Goal: Find specific page/section: Find specific page/section

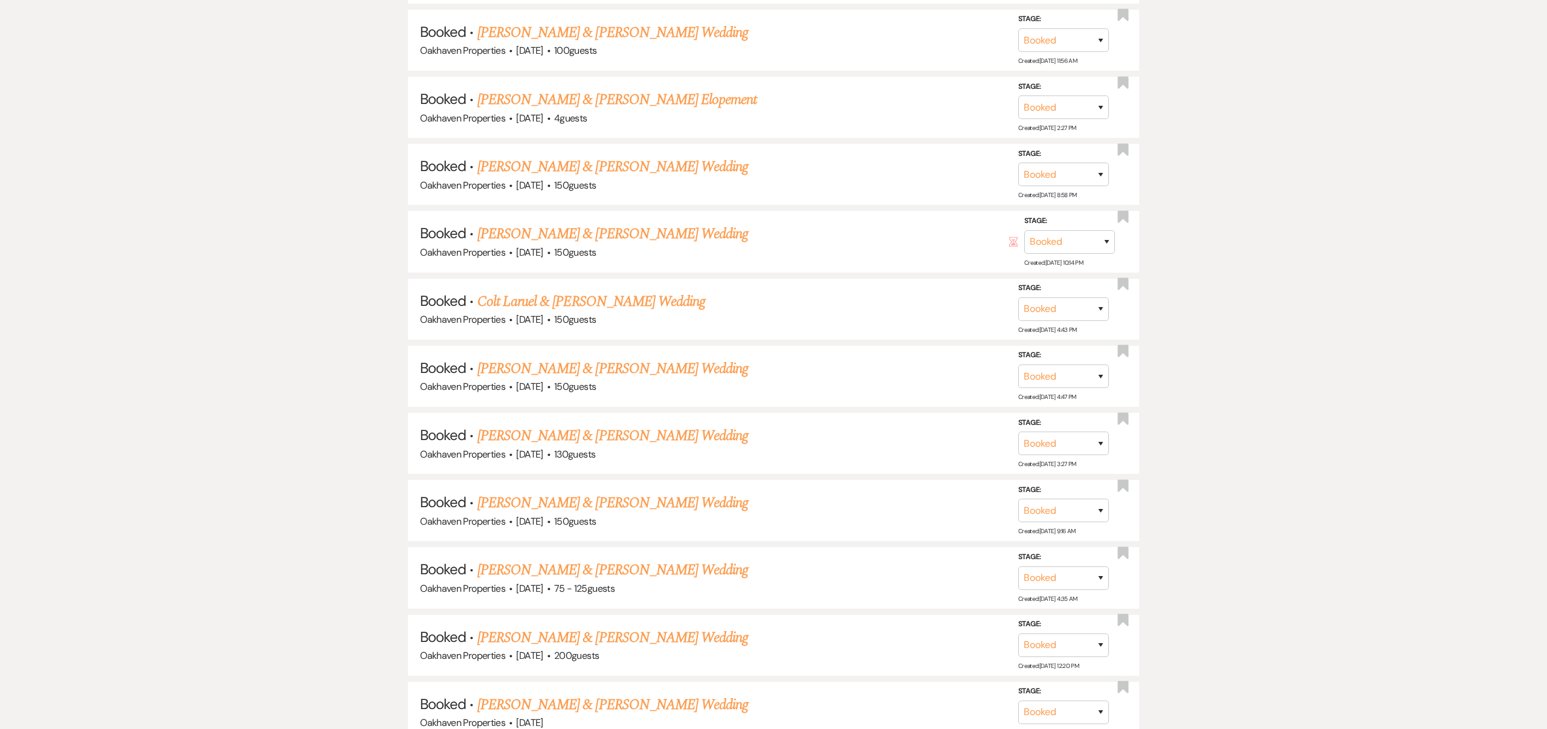
scroll to position [964, 0]
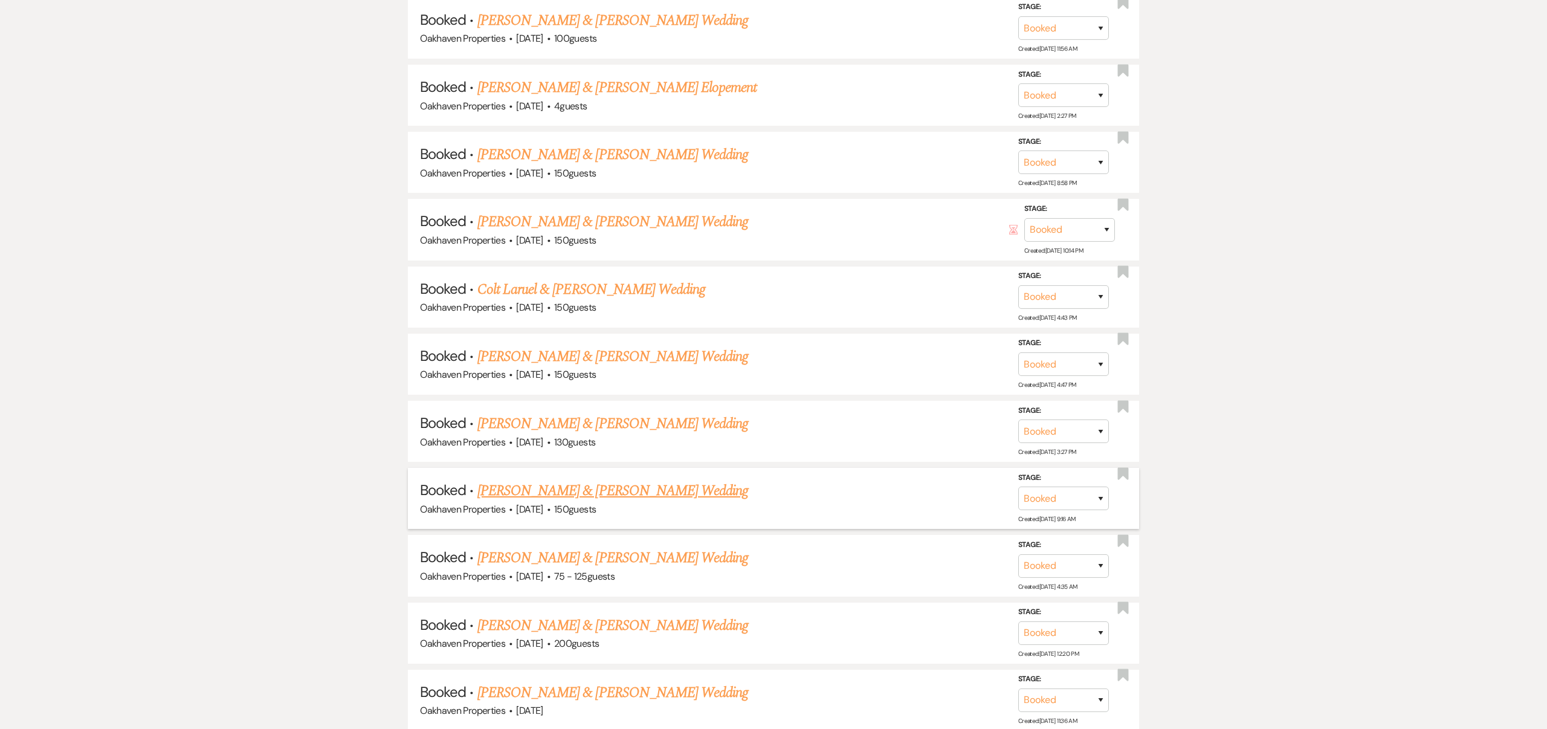
click at [691, 482] on link "[PERSON_NAME] & [PERSON_NAME] Wedding" at bounding box center [612, 491] width 271 height 22
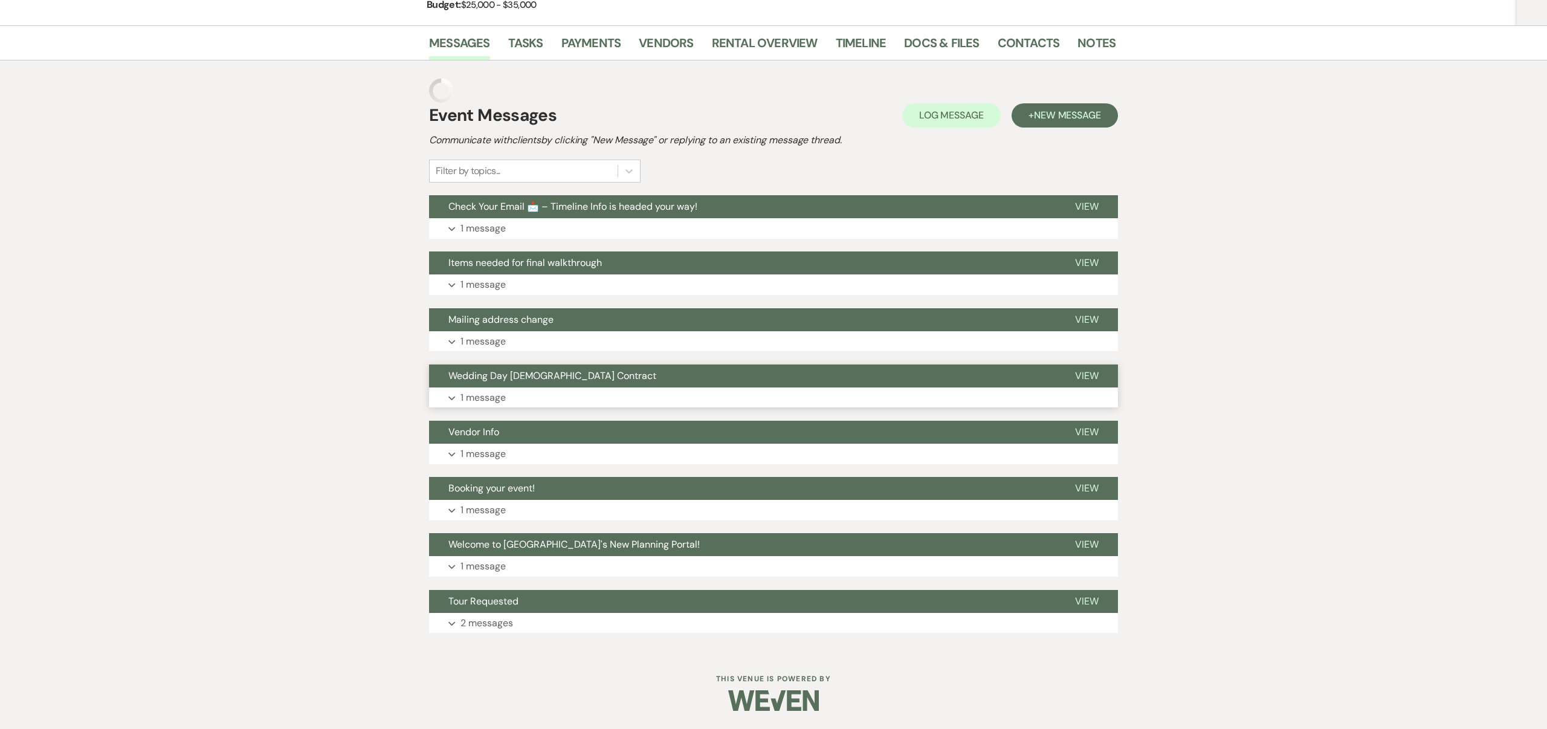
scroll to position [166, 0]
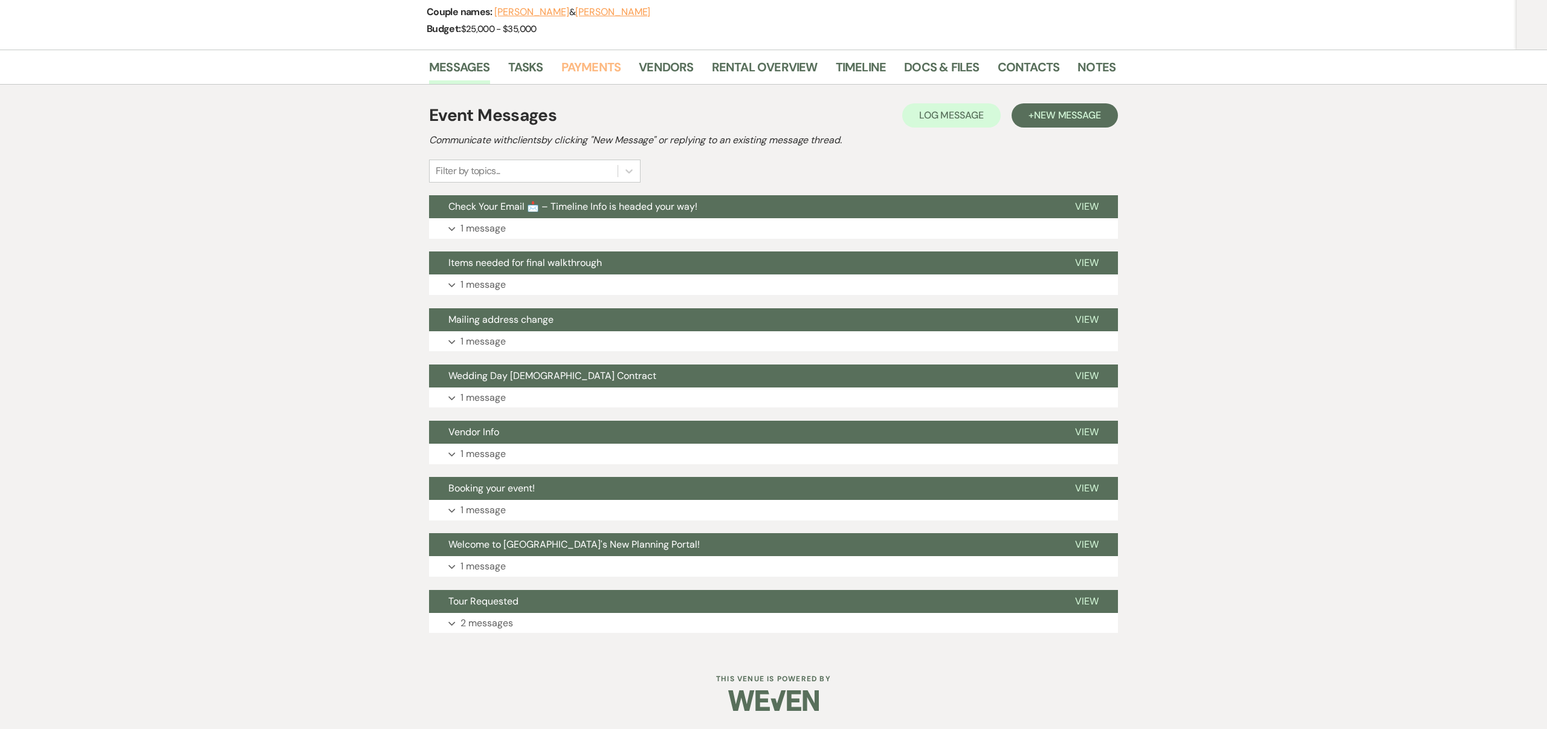
click at [590, 63] on link "Payments" at bounding box center [591, 70] width 60 height 27
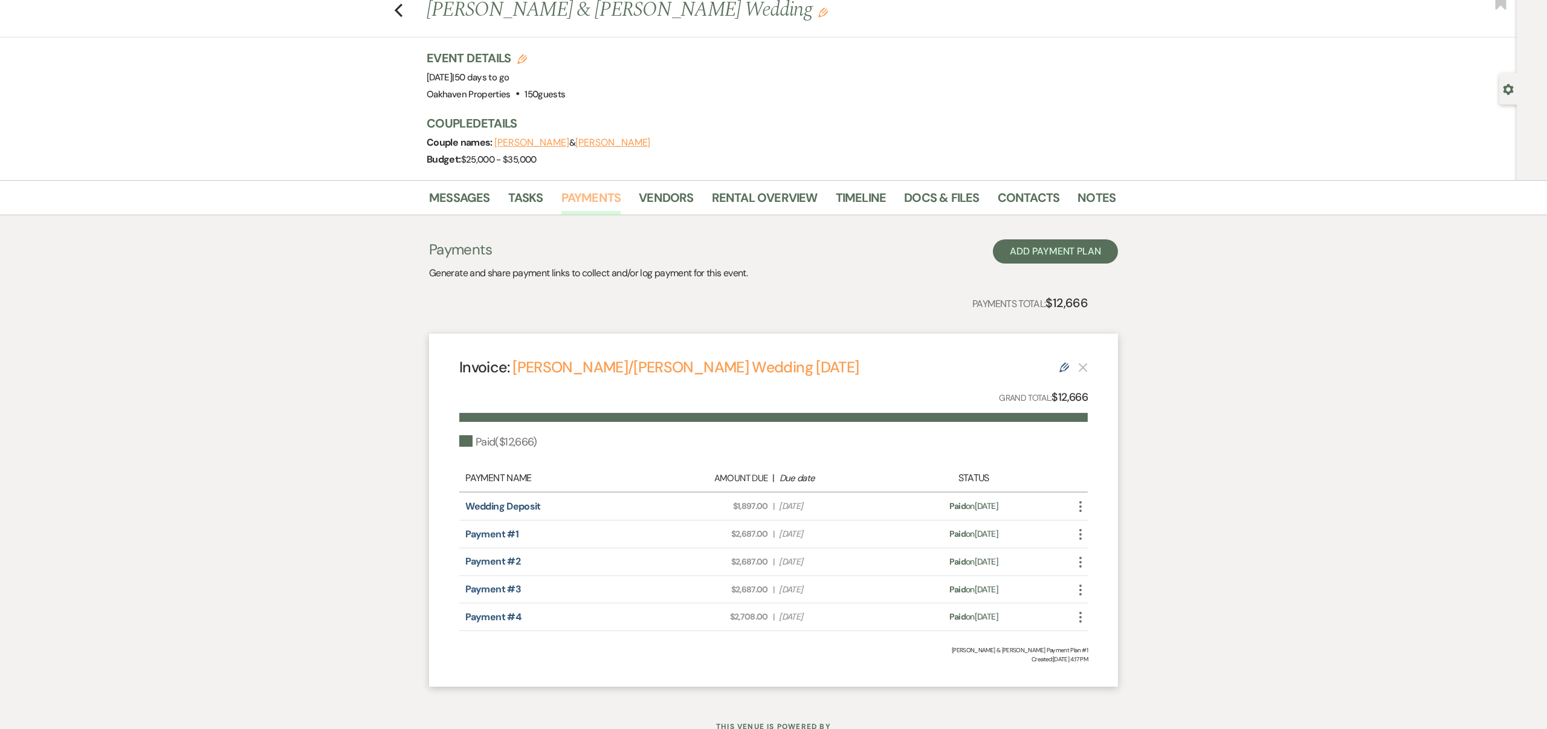
scroll to position [83, 0]
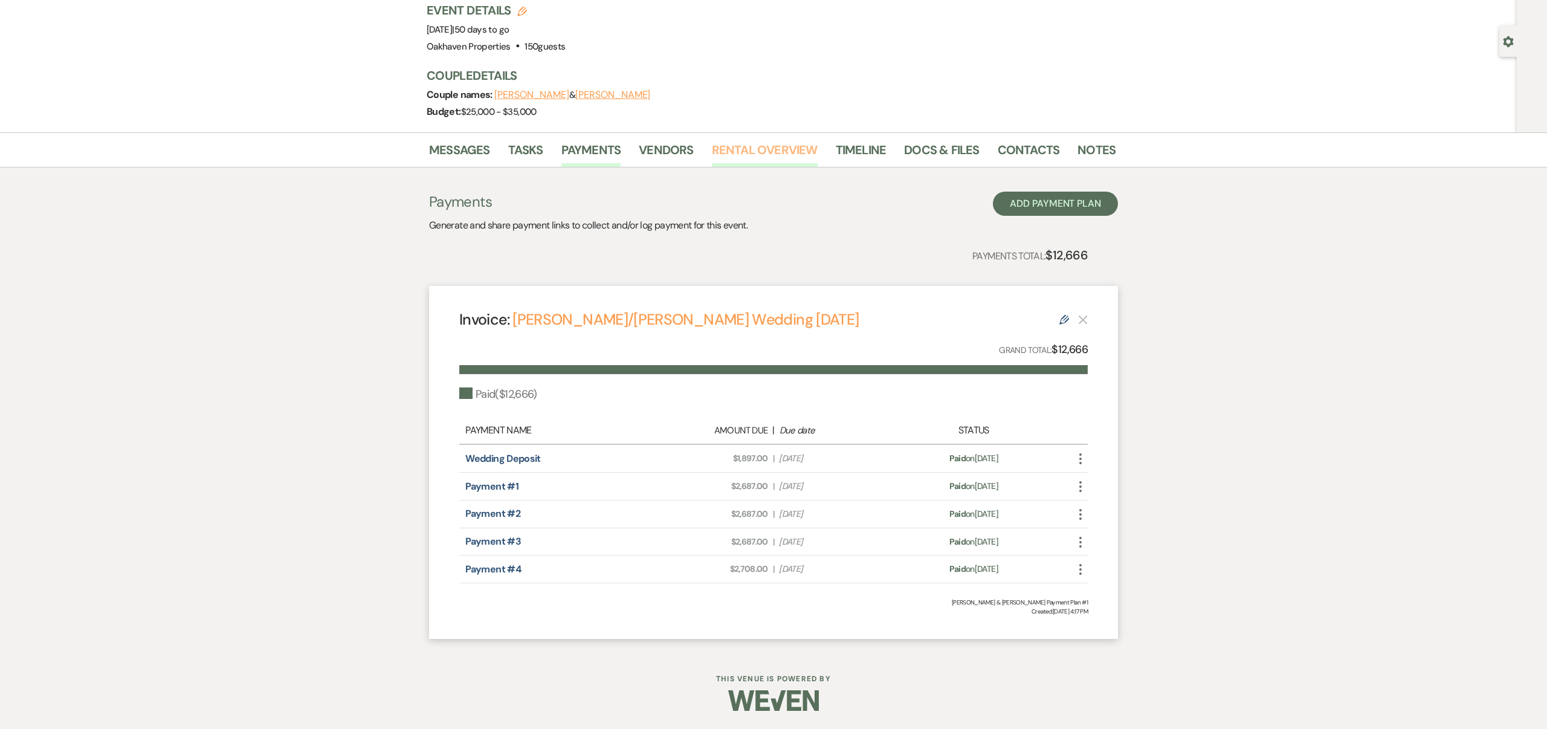
click at [744, 150] on link "Rental Overview" at bounding box center [765, 153] width 106 height 27
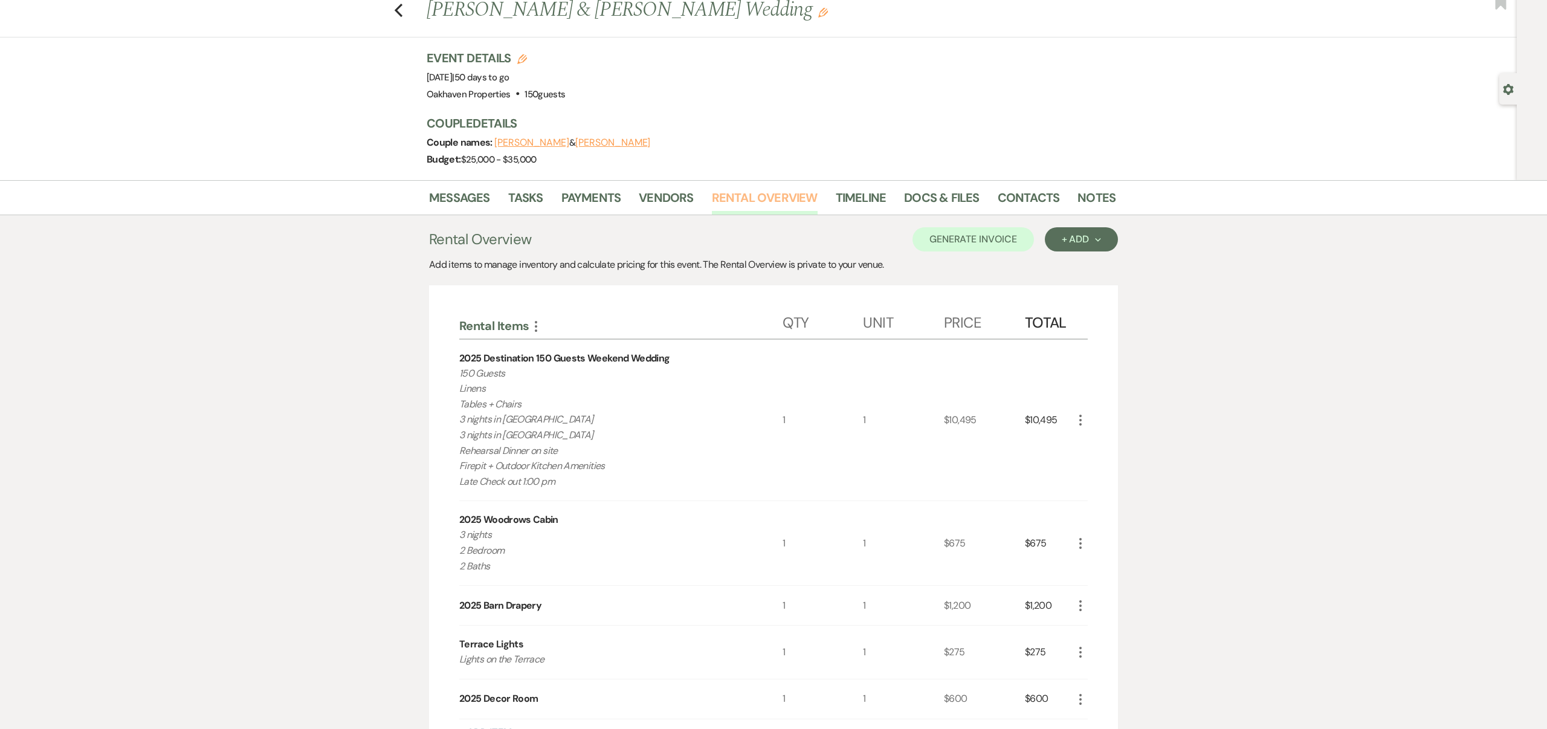
scroll to position [23, 0]
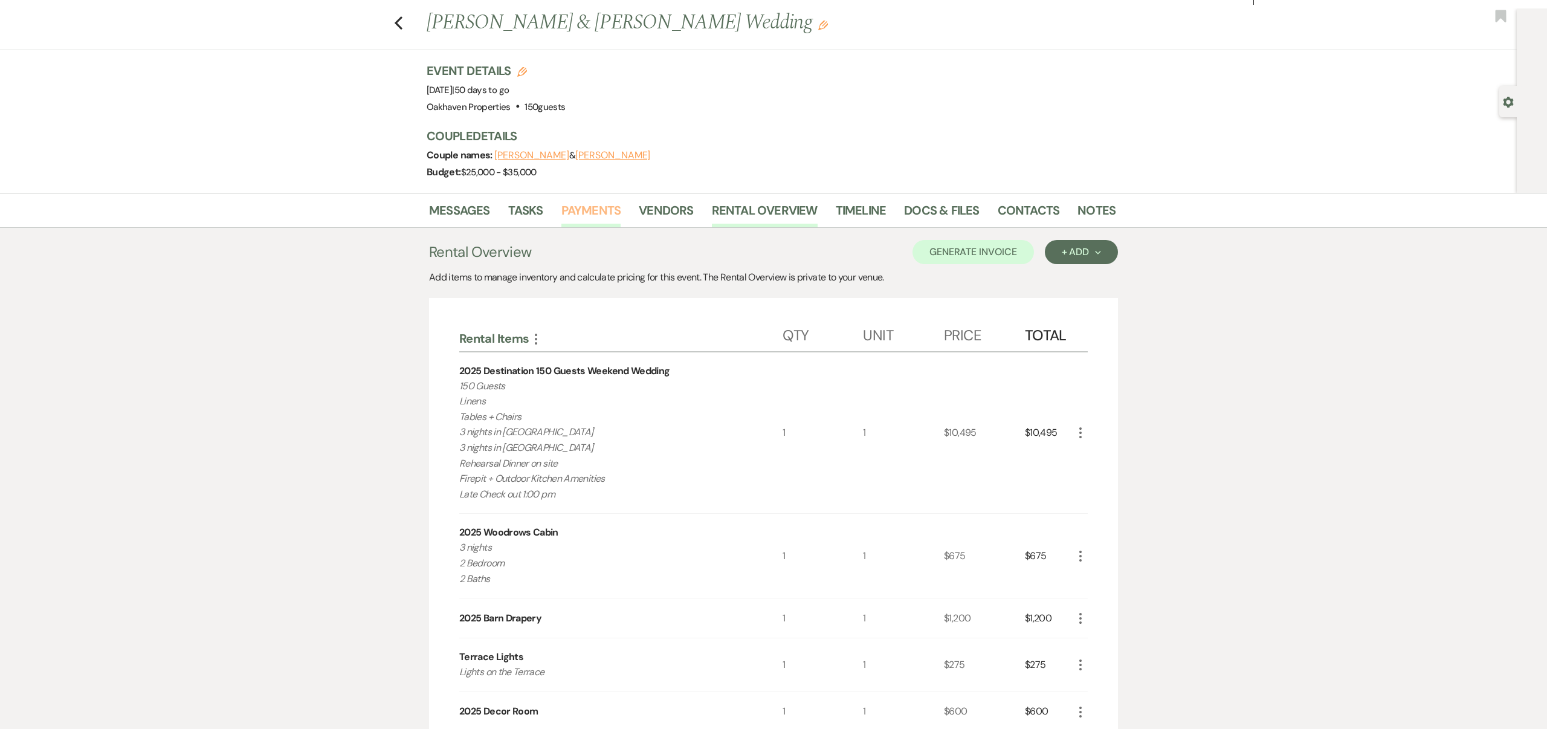
click at [595, 205] on link "Payments" at bounding box center [591, 214] width 60 height 27
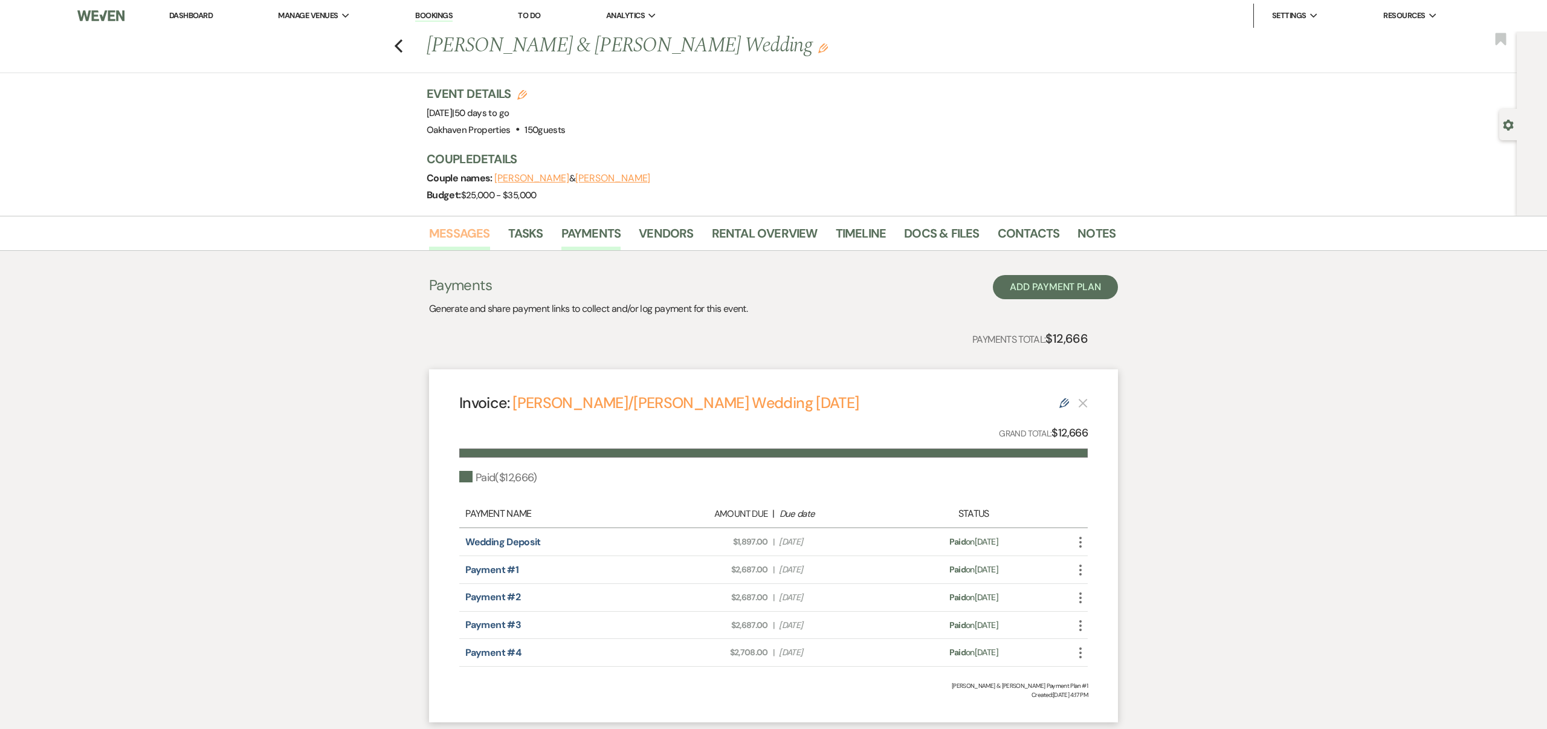
click at [459, 231] on link "Messages" at bounding box center [459, 237] width 61 height 27
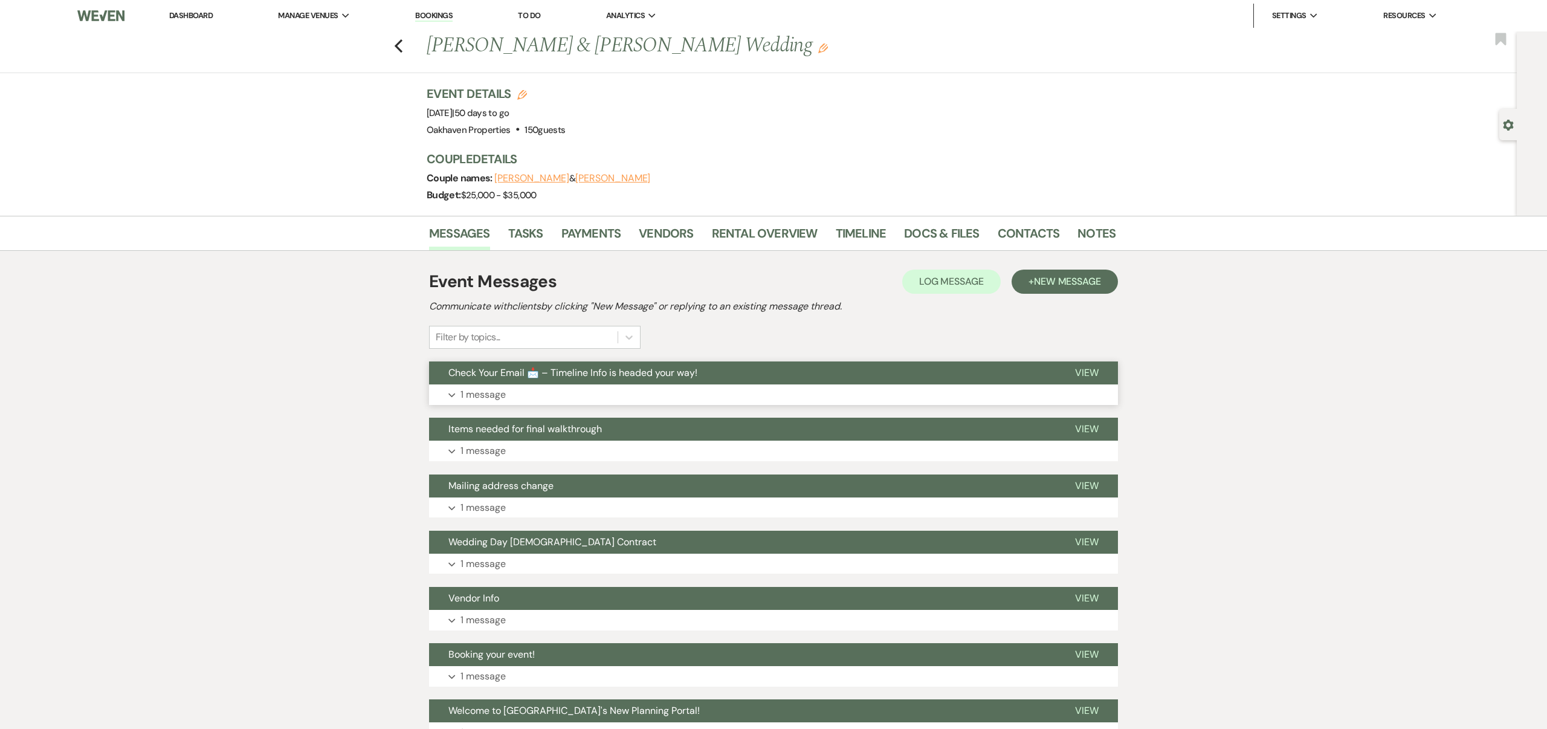
click at [1085, 372] on span "View" at bounding box center [1087, 372] width 24 height 13
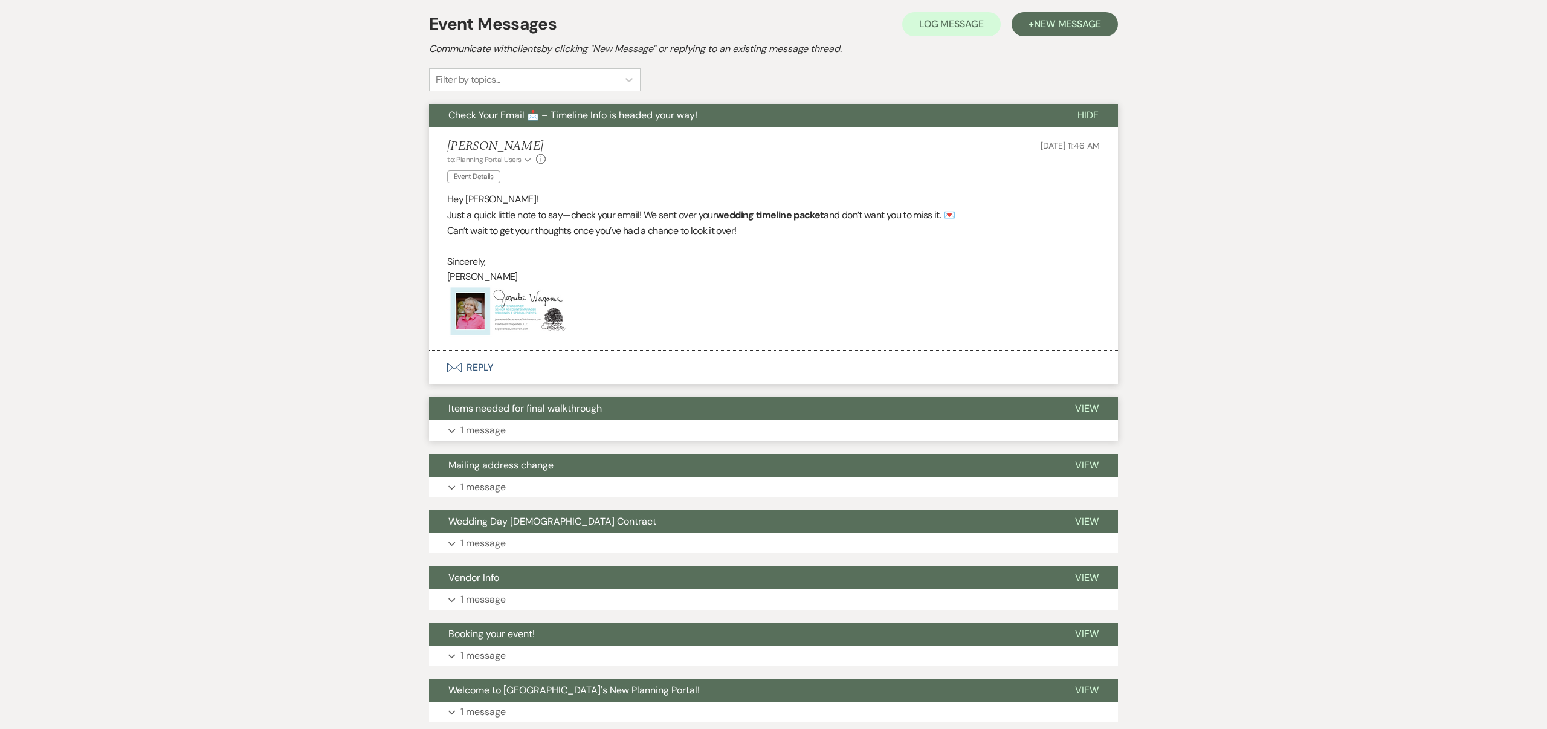
scroll to position [259, 0]
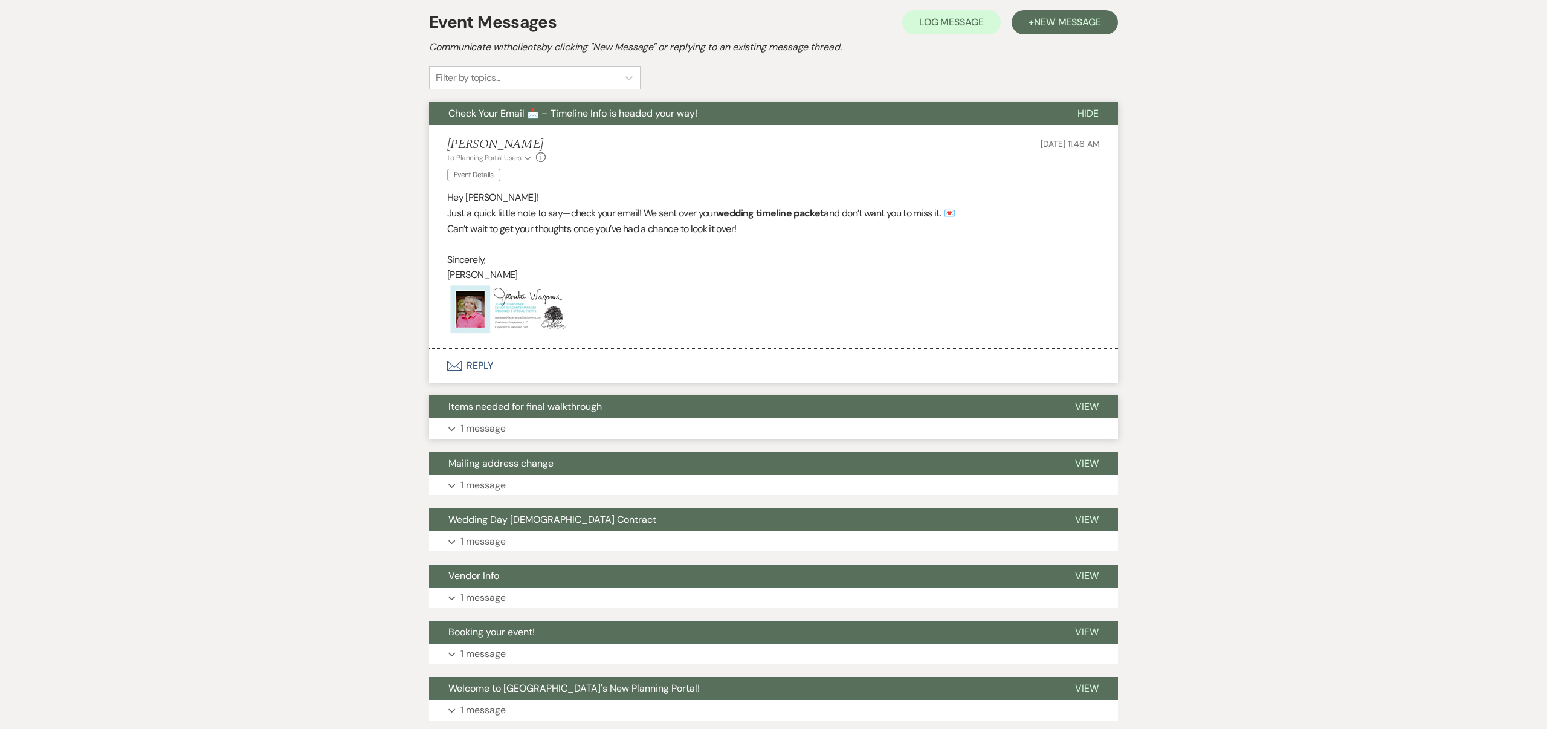
click at [1086, 404] on span "View" at bounding box center [1087, 406] width 24 height 13
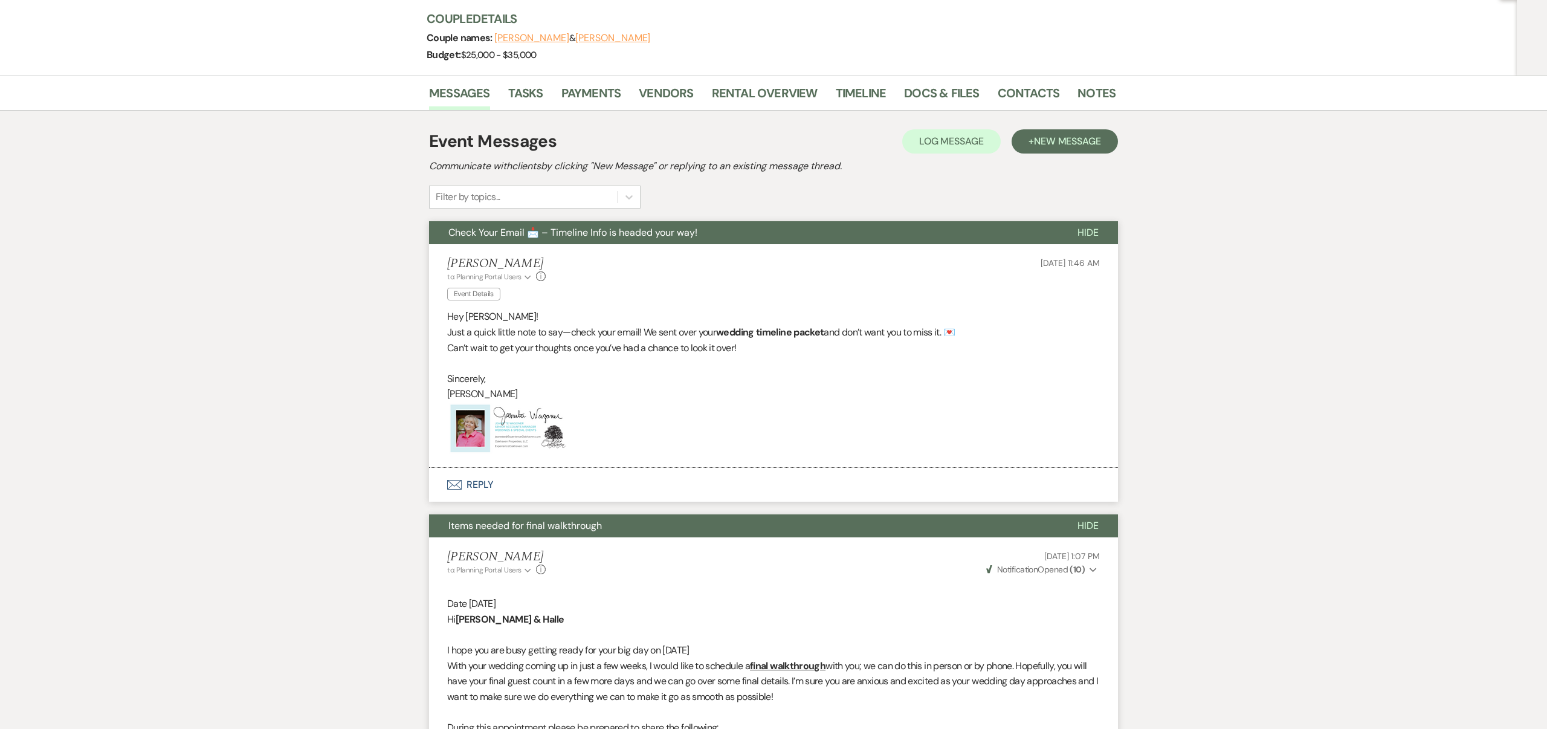
scroll to position [0, 0]
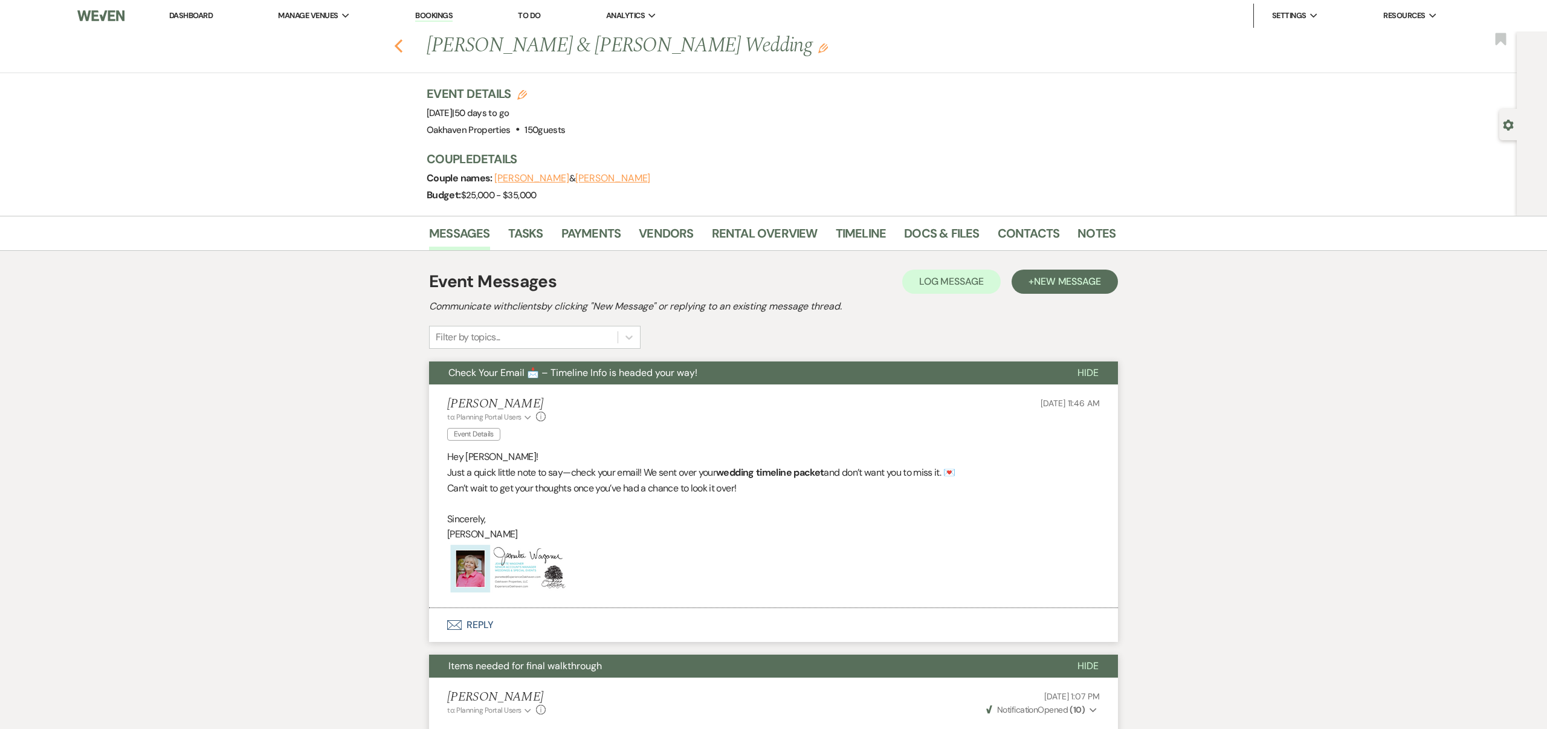
click at [399, 46] on icon "Previous" at bounding box center [398, 46] width 9 height 15
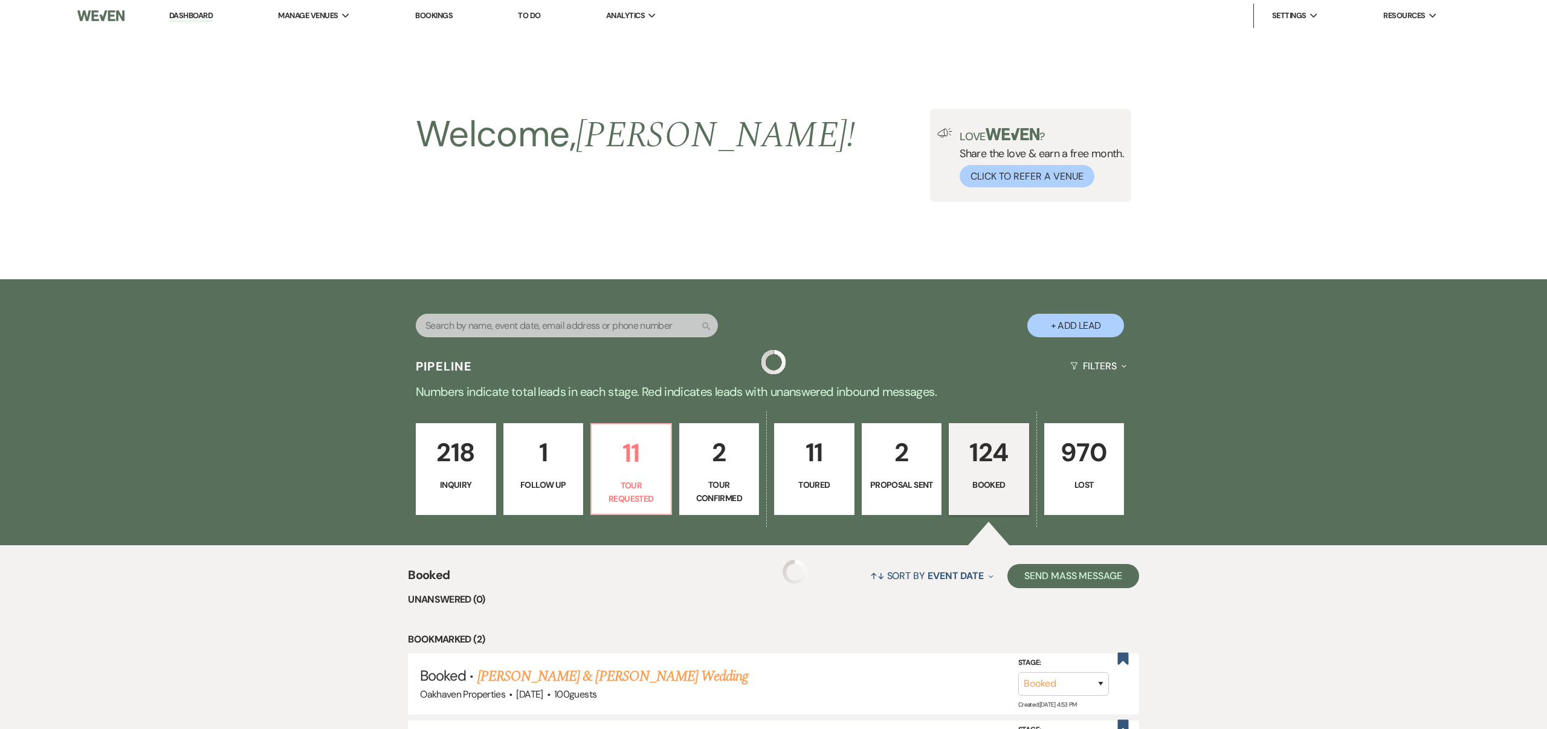
scroll to position [964, 0]
